Goal: Transaction & Acquisition: Book appointment/travel/reservation

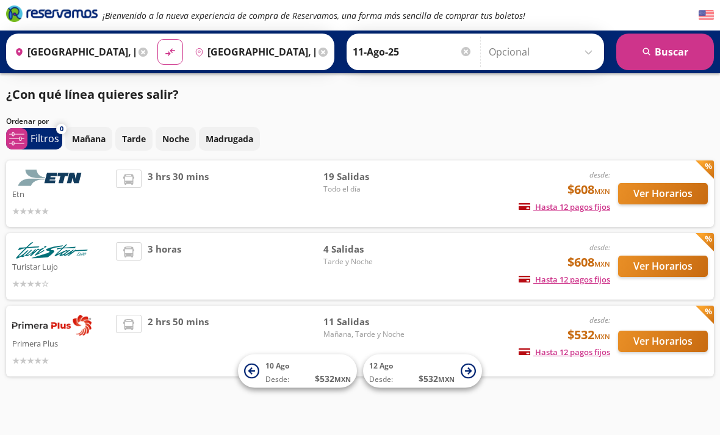
click at [151, 60] on div "Origen heroicons:map-pin-20-solid [GEOGRAPHIC_DATA], [GEOGRAPHIC_DATA]" at bounding box center [80, 52] width 142 height 32
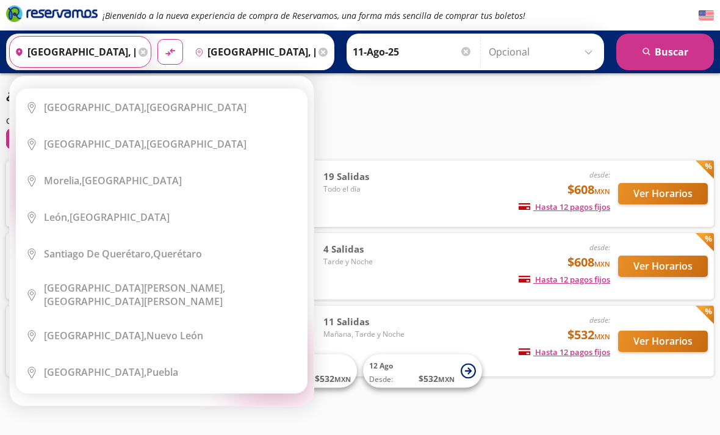
click at [148, 51] on icon at bounding box center [143, 52] width 9 height 9
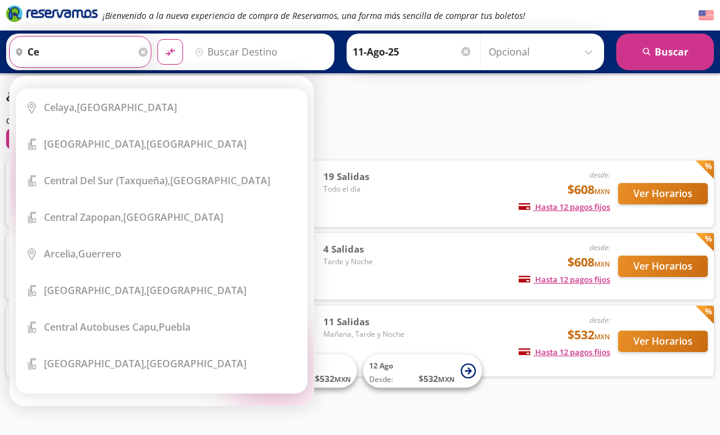
type input "c"
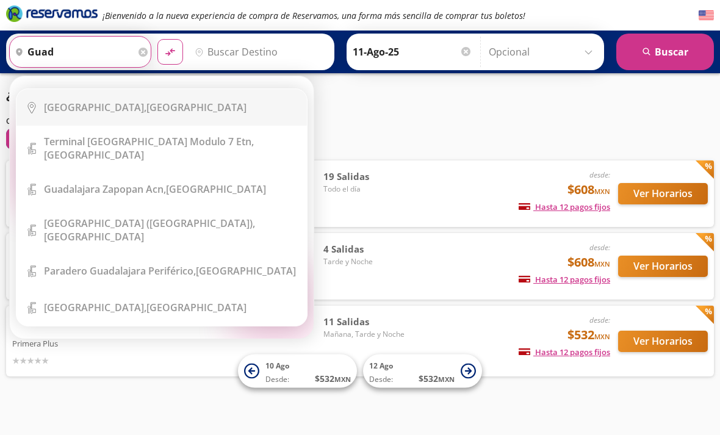
click at [133, 109] on div "[GEOGRAPHIC_DATA], [GEOGRAPHIC_DATA]" at bounding box center [145, 107] width 203 height 13
type input "[GEOGRAPHIC_DATA], [GEOGRAPHIC_DATA]"
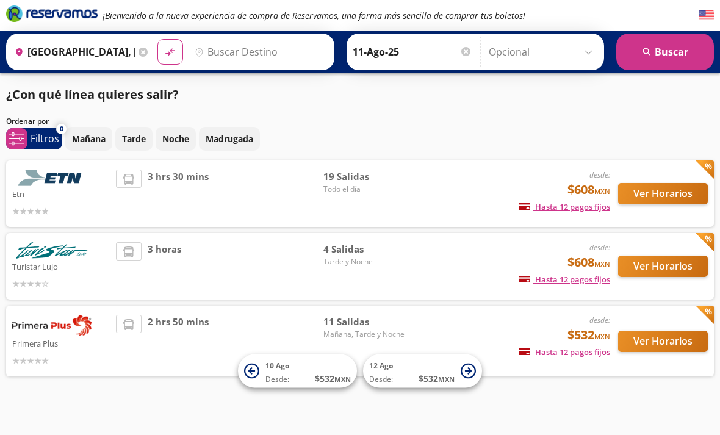
click at [235, 60] on input "Destino" at bounding box center [259, 52] width 138 height 31
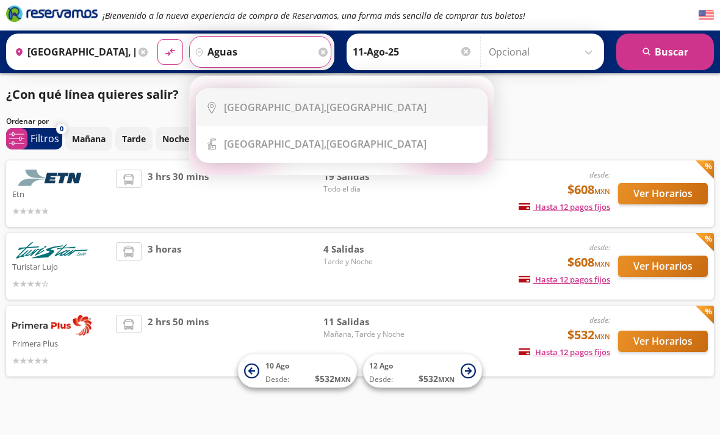
click at [276, 103] on b "[GEOGRAPHIC_DATA]," at bounding box center [275, 107] width 103 height 13
type input "[GEOGRAPHIC_DATA], [GEOGRAPHIC_DATA]"
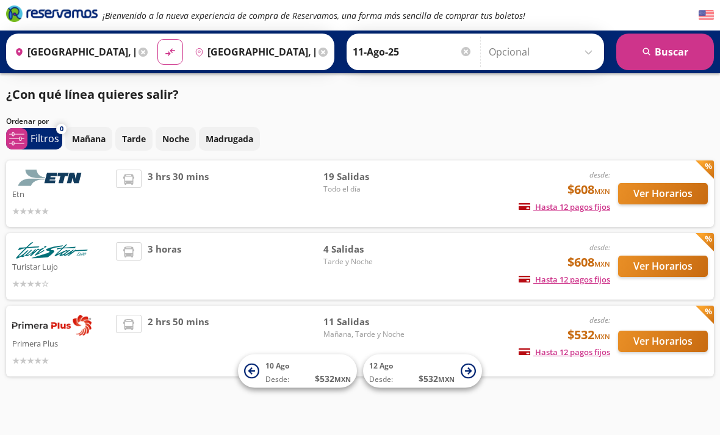
click at [464, 54] on input "11-Ago-25" at bounding box center [413, 52] width 120 height 31
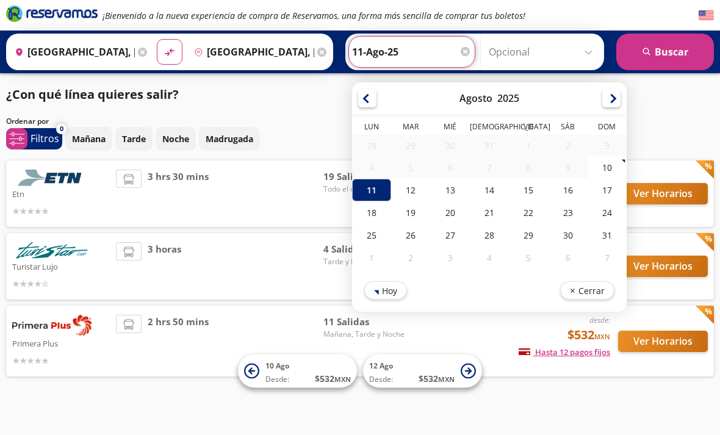
click at [470, 185] on div "13" at bounding box center [450, 190] width 39 height 23
type input "13-Ago-25"
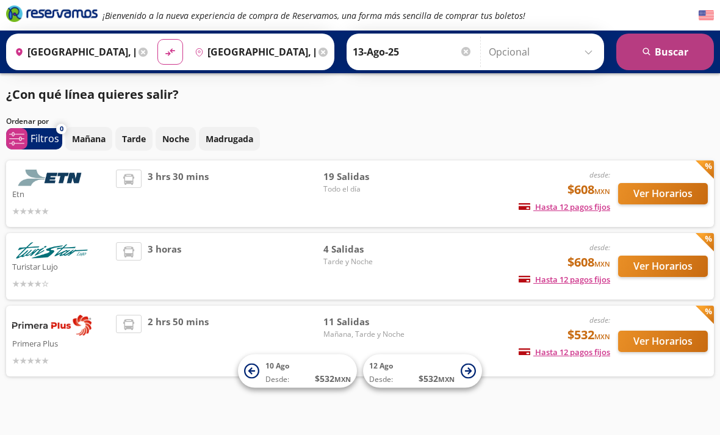
click at [659, 64] on button "search [GEOGRAPHIC_DATA]" at bounding box center [666, 52] width 98 height 37
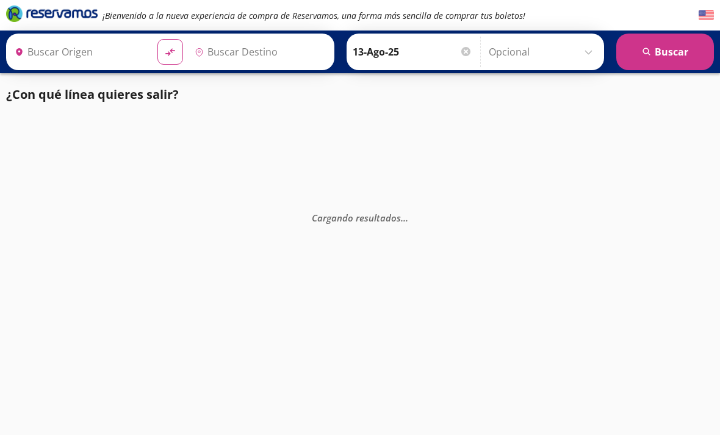
type input "[GEOGRAPHIC_DATA], [GEOGRAPHIC_DATA]"
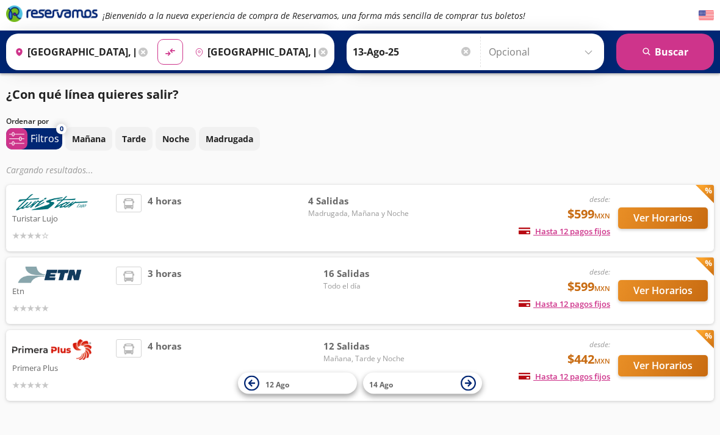
click at [656, 214] on button "Ver Horarios" at bounding box center [663, 218] width 90 height 21
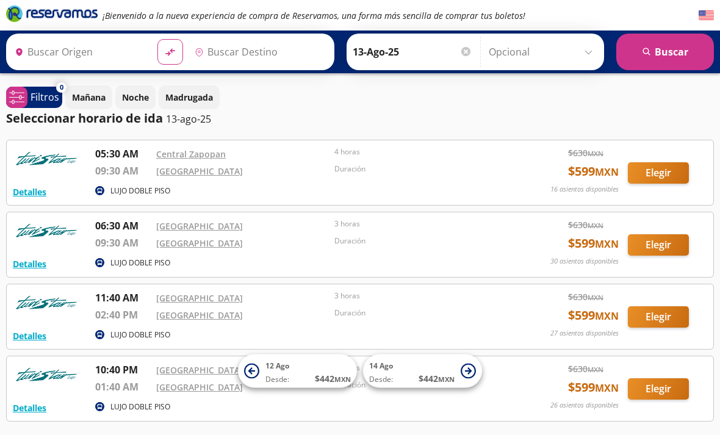
type input "[GEOGRAPHIC_DATA], [GEOGRAPHIC_DATA]"
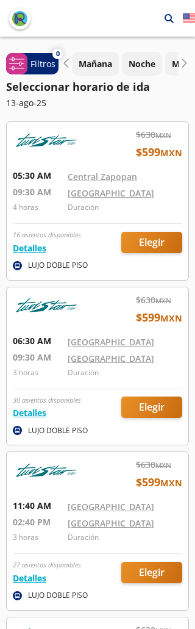
scroll to position [66, 0]
